Goal: Information Seeking & Learning: Learn about a topic

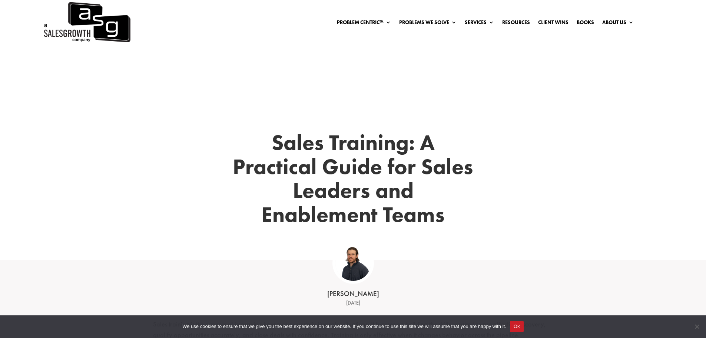
drag, startPoint x: 269, startPoint y: 142, endPoint x: 457, endPoint y: 215, distance: 202.5
click at [458, 209] on h1 "Sales Training: A Practical Guide for Sales Leaders and Enablement Teams" at bounding box center [353, 180] width 245 height 100
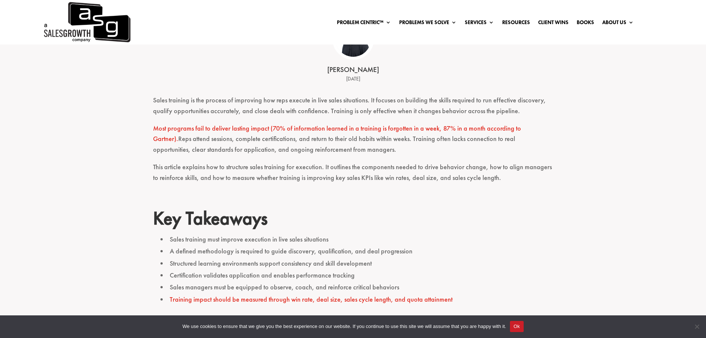
scroll to position [185, 0]
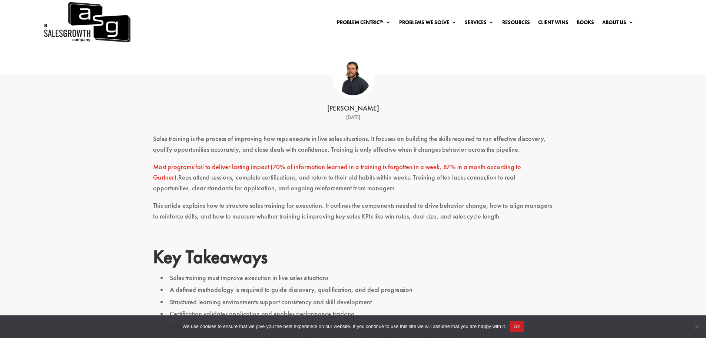
drag, startPoint x: 150, startPoint y: 138, endPoint x: 335, endPoint y: 297, distance: 243.8
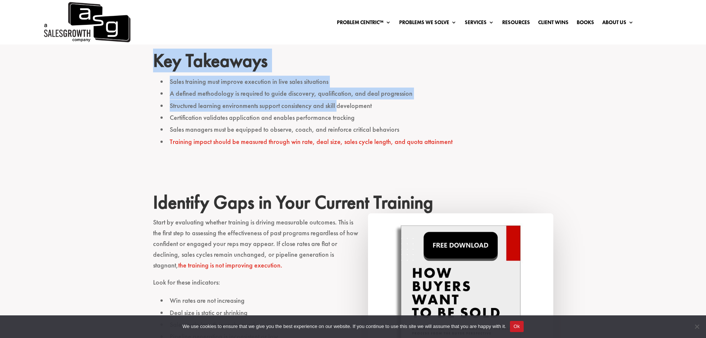
scroll to position [445, 0]
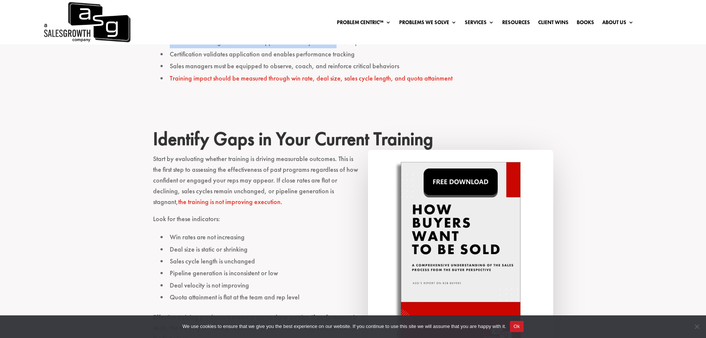
click at [456, 82] on li "Training impact should be measured through win rate, deal size, sales cycle len…" at bounding box center [356, 78] width 393 height 12
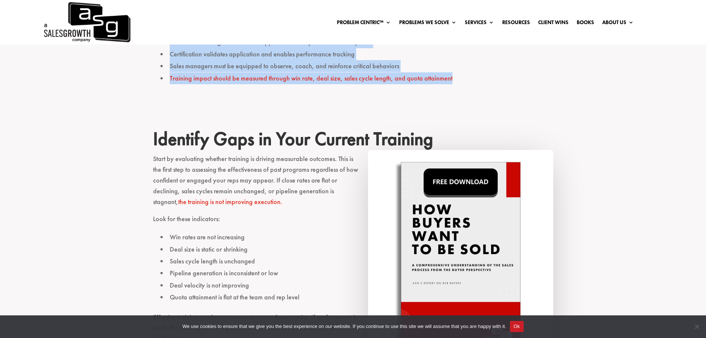
drag, startPoint x: 150, startPoint y: 138, endPoint x: 267, endPoint y: 269, distance: 175.6
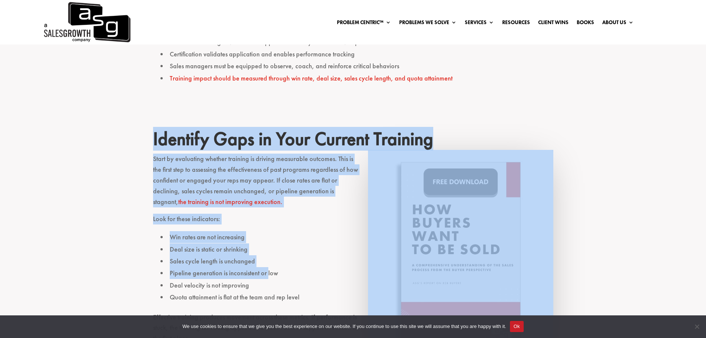
drag, startPoint x: 320, startPoint y: 190, endPoint x: 324, endPoint y: 186, distance: 6.0
click at [324, 186] on p "Start by evaluating whether training is driving measurable outcomes. This is th…" at bounding box center [353, 183] width 400 height 60
click at [170, 138] on h2 "Identify Gaps in Your Current Training" at bounding box center [353, 140] width 400 height 26
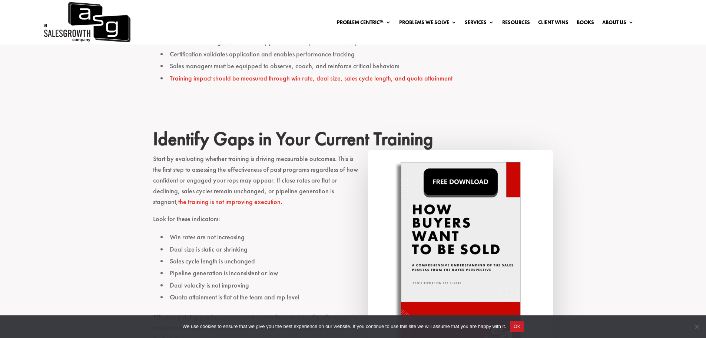
drag, startPoint x: 173, startPoint y: 139, endPoint x: 430, endPoint y: 140, distance: 257.2
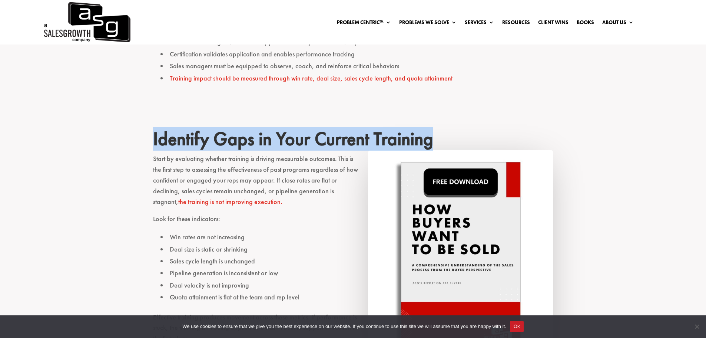
drag, startPoint x: 152, startPoint y: 158, endPoint x: 231, endPoint y: 267, distance: 135.0
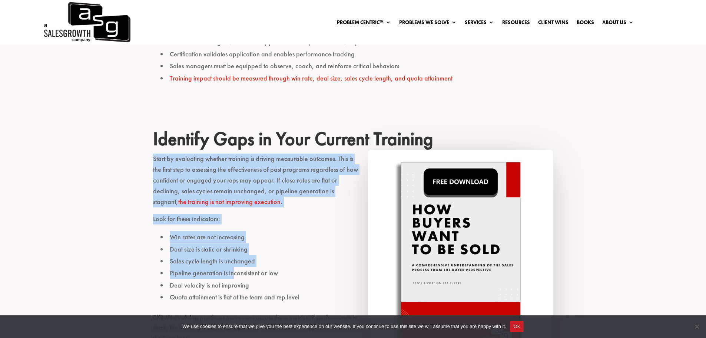
scroll to position [630, 0]
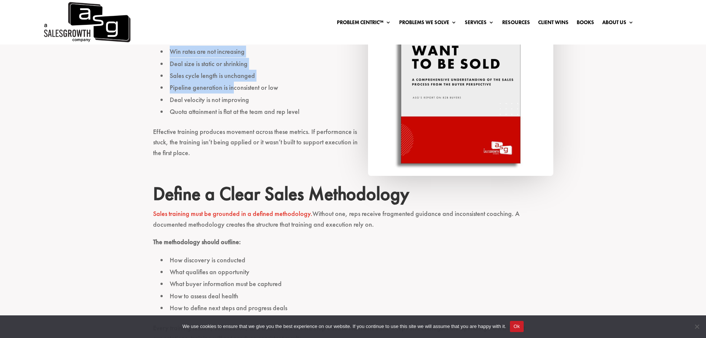
click at [202, 152] on p "Effective training produces movement across these metrics. If performance is st…" at bounding box center [353, 145] width 400 height 39
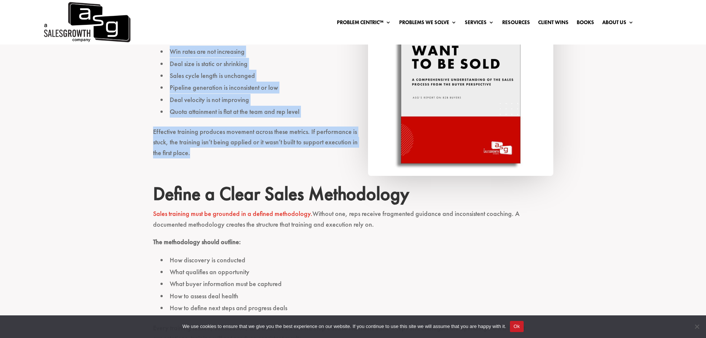
drag, startPoint x: 155, startPoint y: 195, endPoint x: 278, endPoint y: 265, distance: 141.5
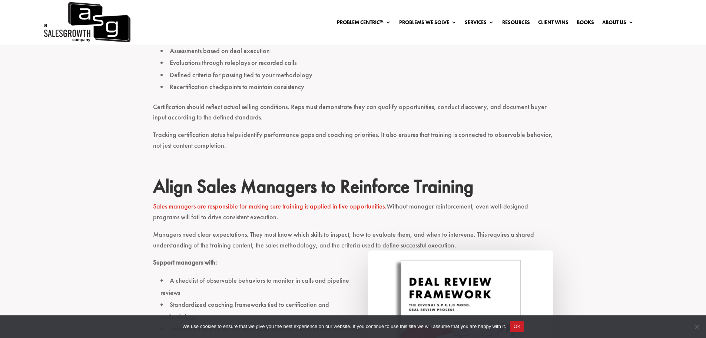
scroll to position [1297, 0]
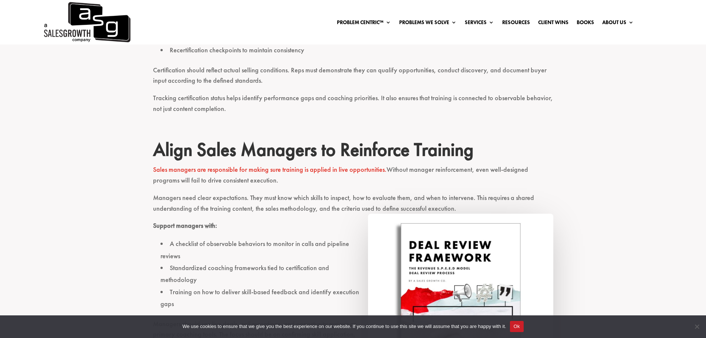
click at [242, 110] on p "Tracking certification status helps identify performance gaps and coaching prio…" at bounding box center [353, 107] width 400 height 28
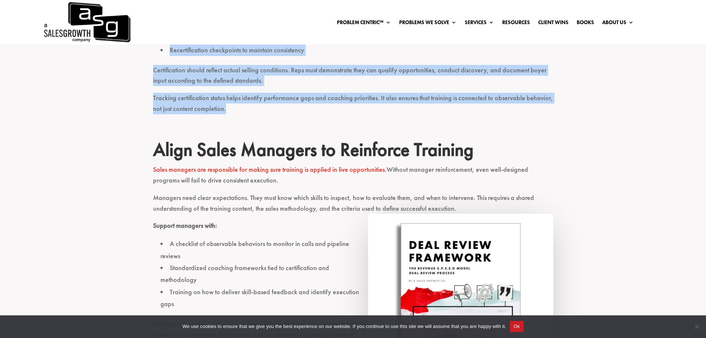
drag, startPoint x: 155, startPoint y: 151, endPoint x: 296, endPoint y: 257, distance: 176.6
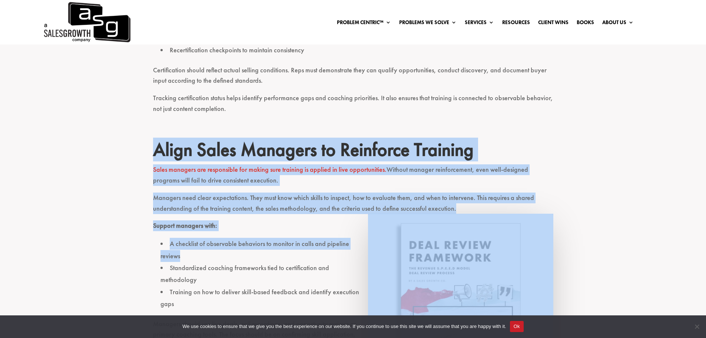
click at [471, 209] on p "Managers need clear expectations. They must know which skills to inspect, how t…" at bounding box center [353, 206] width 400 height 28
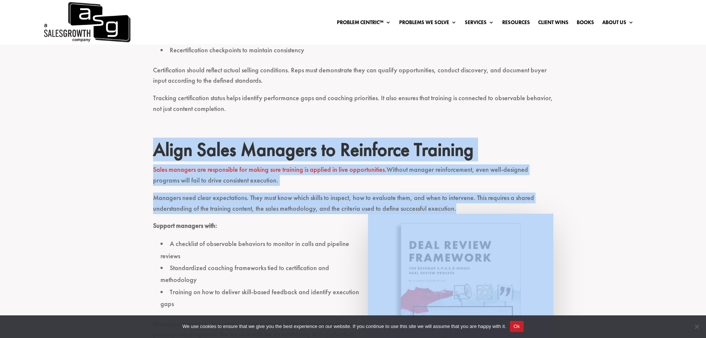
drag, startPoint x: 150, startPoint y: 227, endPoint x: 225, endPoint y: 272, distance: 87.6
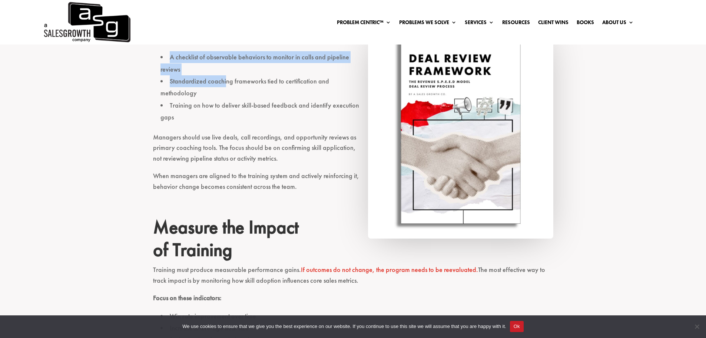
scroll to position [1519, 0]
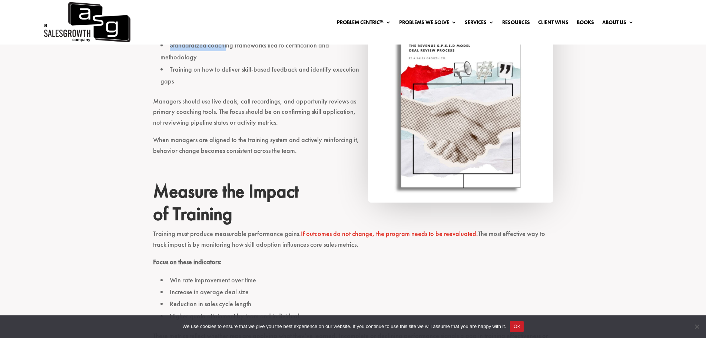
click at [313, 155] on p "When managers are aligned to the training system and actively reinforcing it, b…" at bounding box center [353, 149] width 400 height 28
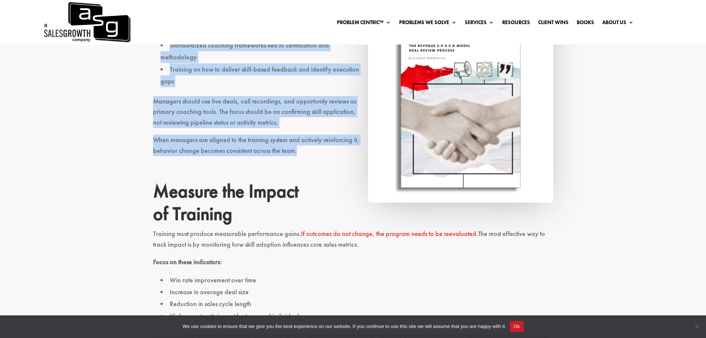
drag, startPoint x: 162, startPoint y: 209, endPoint x: 218, endPoint y: 267, distance: 80.5
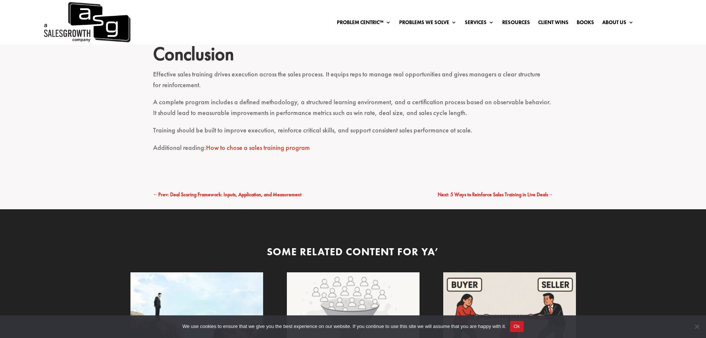
scroll to position [1816, 0]
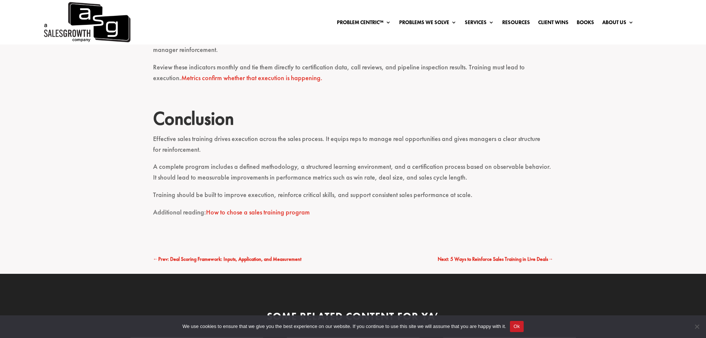
click at [321, 208] on p "Additional reading: How to chose a sales training program" at bounding box center [353, 215] width 400 height 17
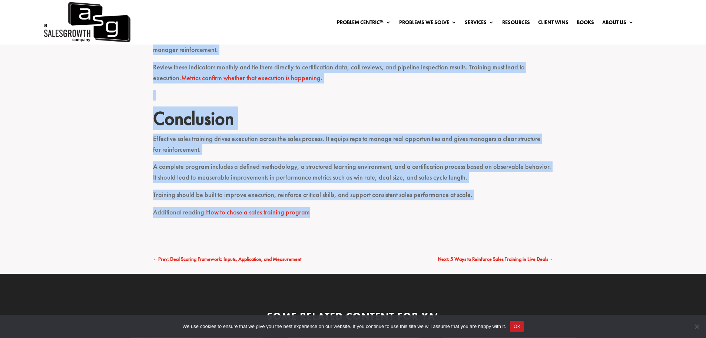
click at [475, 199] on p "Training should be built to improve execution, reinforce critical skills, and s…" at bounding box center [353, 197] width 400 height 17
